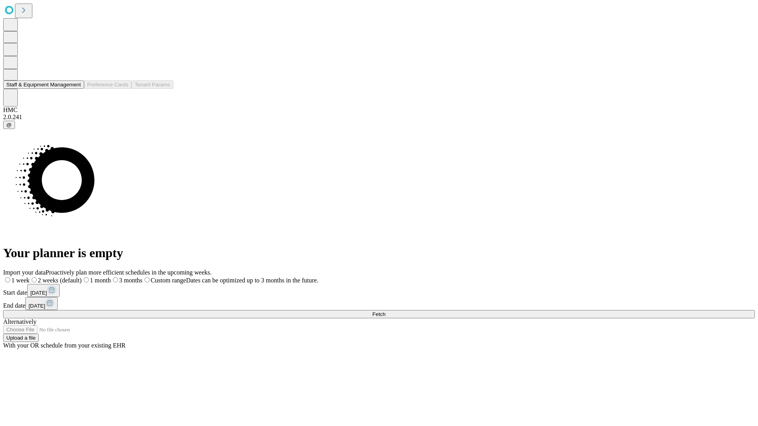
click at [75, 89] on button "Staff & Equipment Management" at bounding box center [43, 85] width 81 height 8
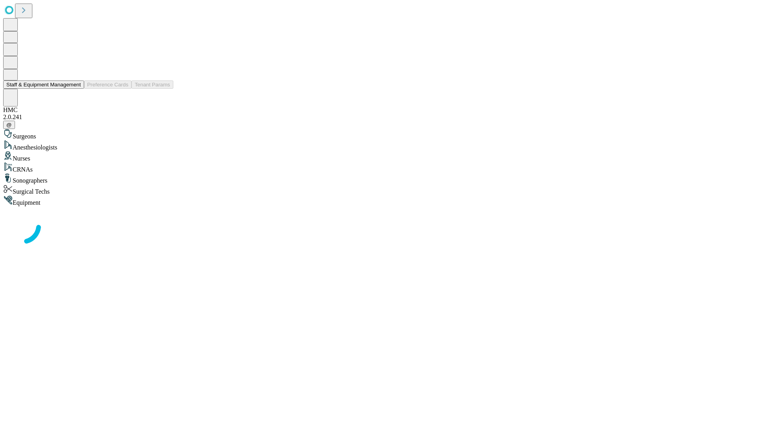
click at [75, 89] on button "Staff & Equipment Management" at bounding box center [43, 85] width 81 height 8
